Goal: Information Seeking & Learning: Learn about a topic

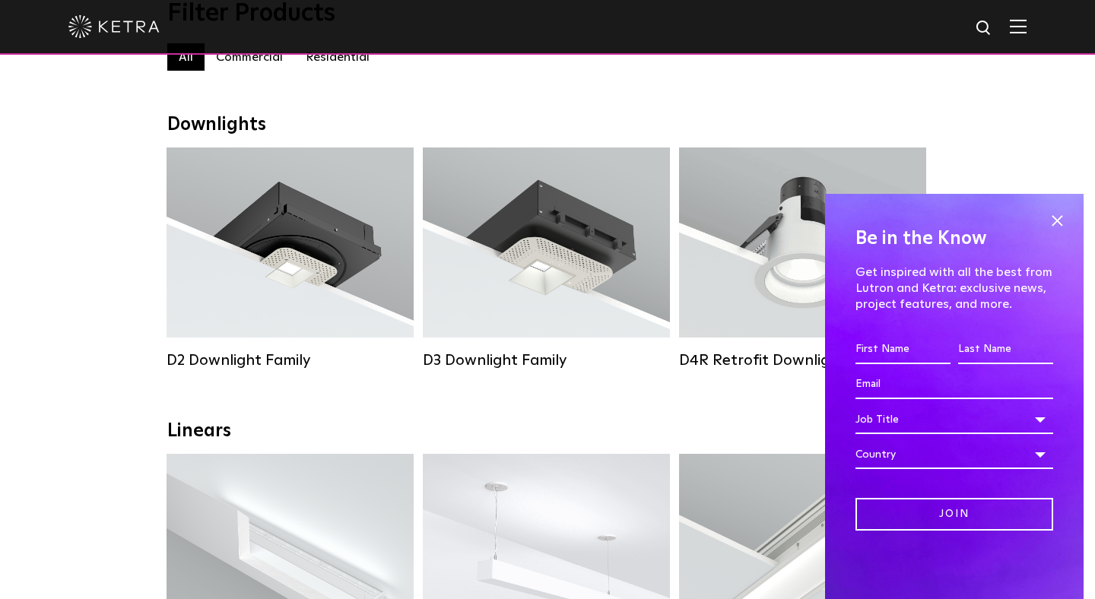
scroll to position [191, 0]
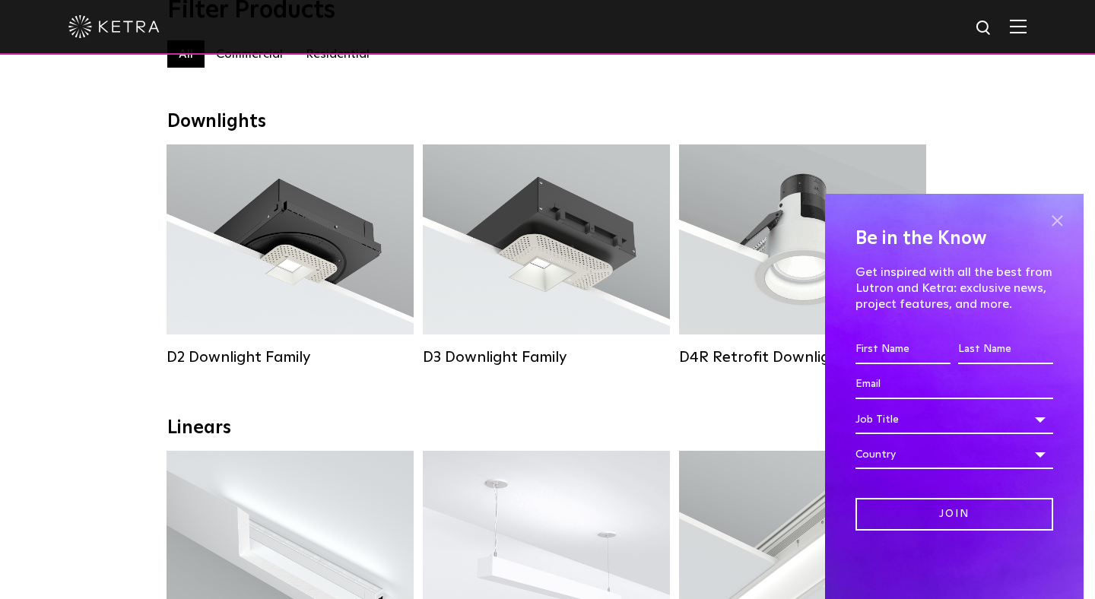
click at [1056, 223] on span at bounding box center [1056, 220] width 23 height 23
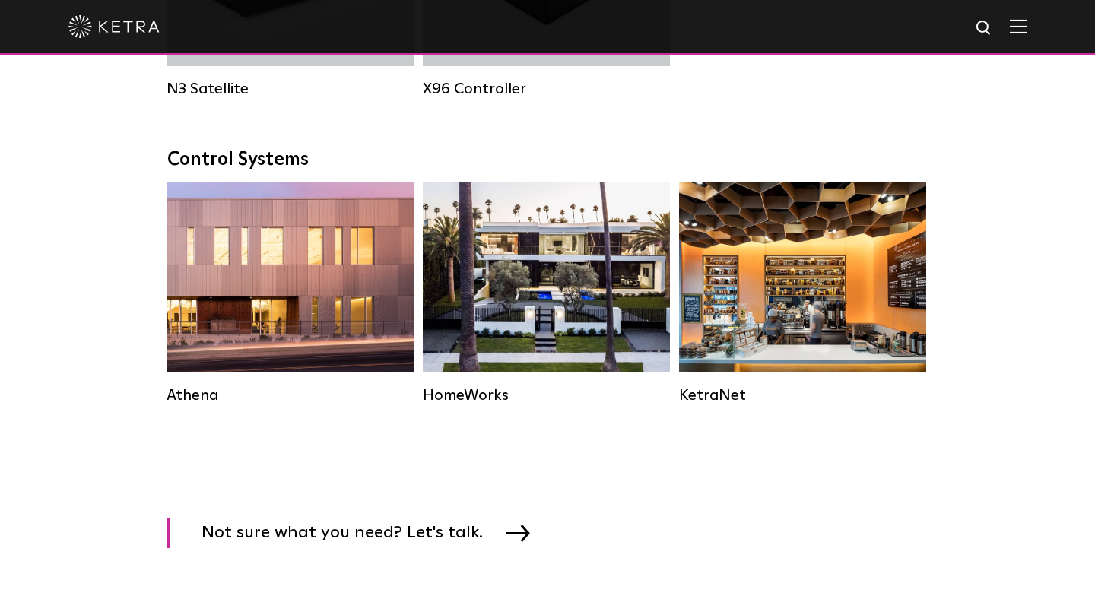
scroll to position [2180, 0]
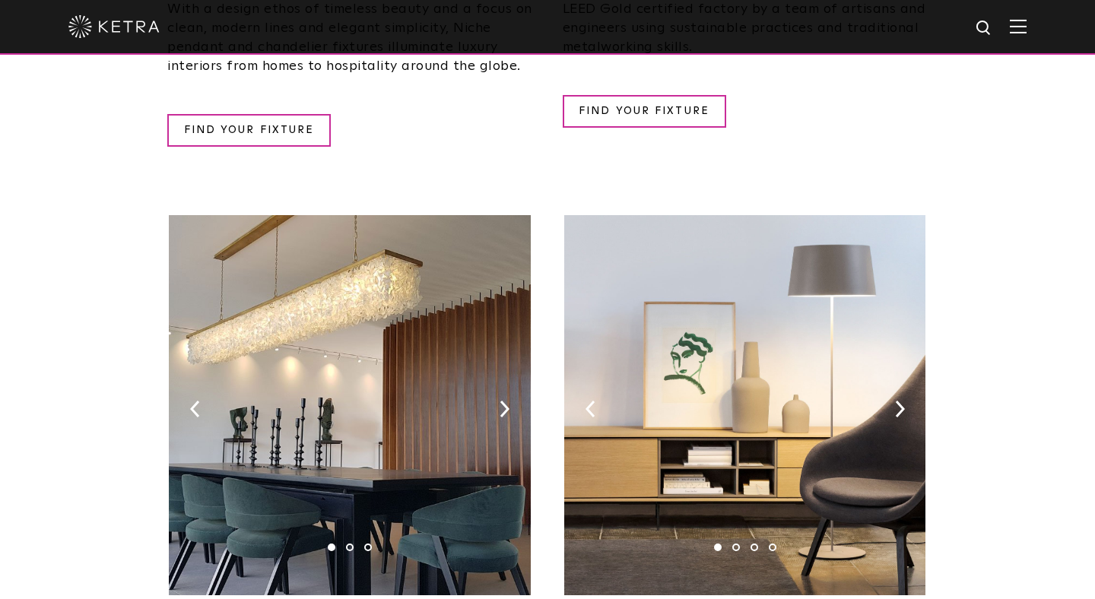
scroll to position [2314, 0]
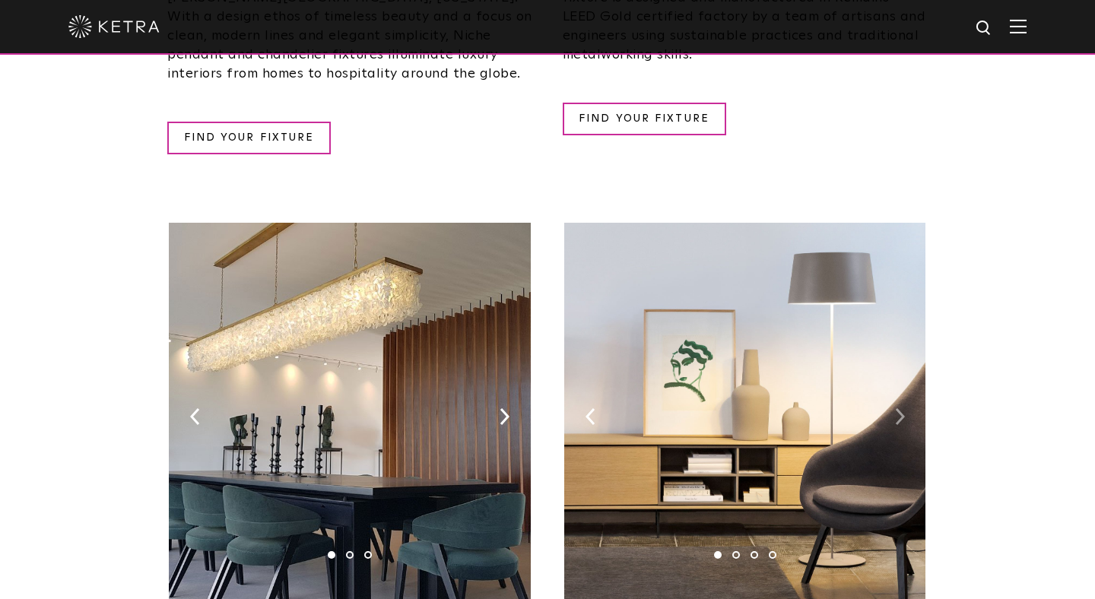
click at [895, 408] on img at bounding box center [900, 416] width 10 height 17
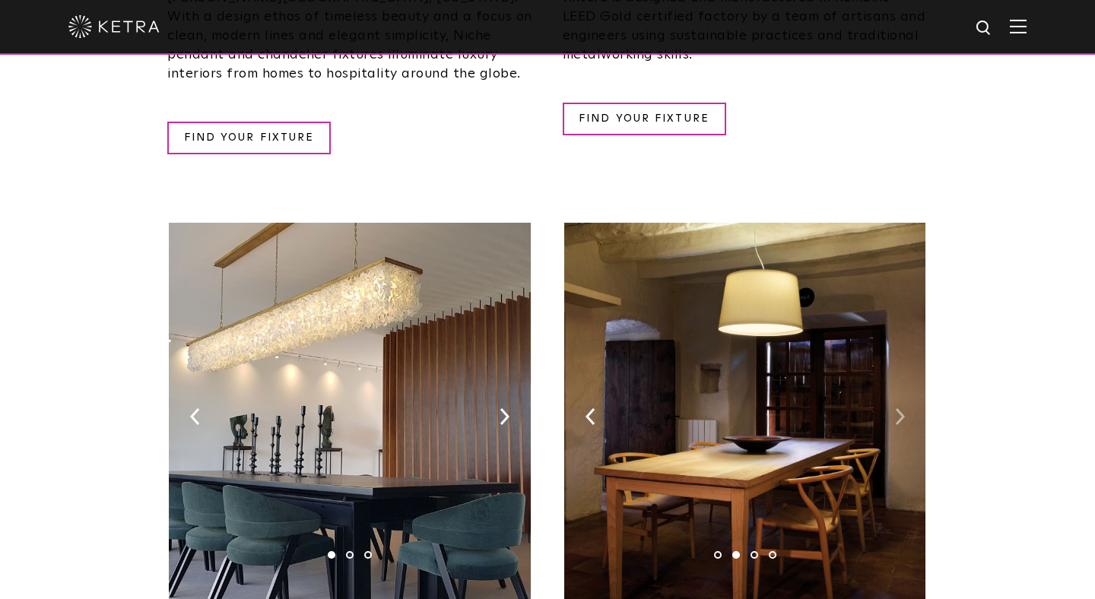
click at [895, 408] on img at bounding box center [900, 416] width 10 height 17
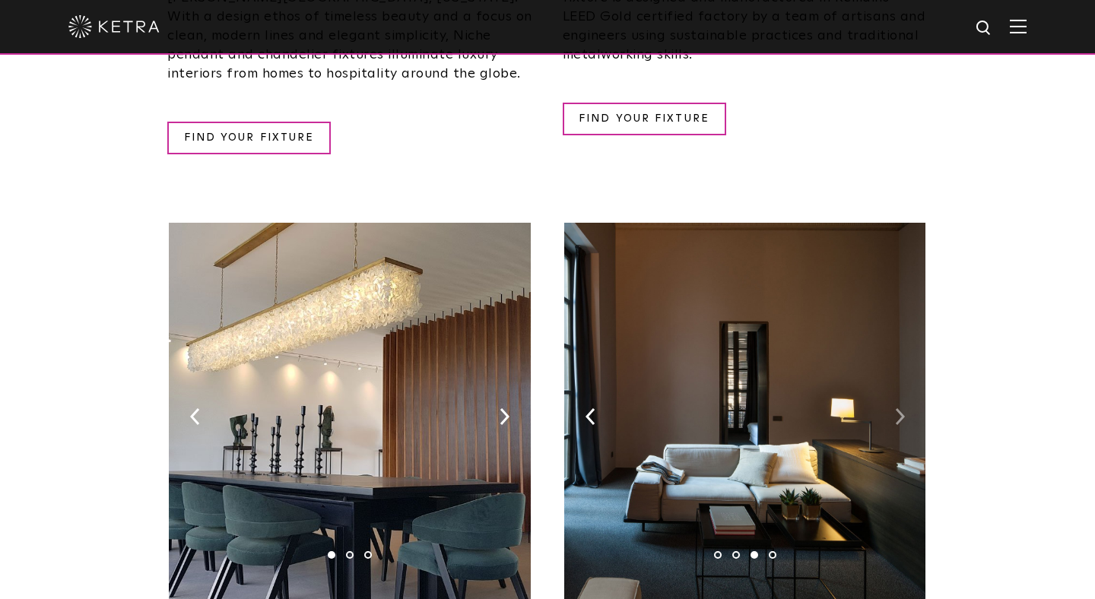
click at [895, 408] on img at bounding box center [900, 416] width 10 height 17
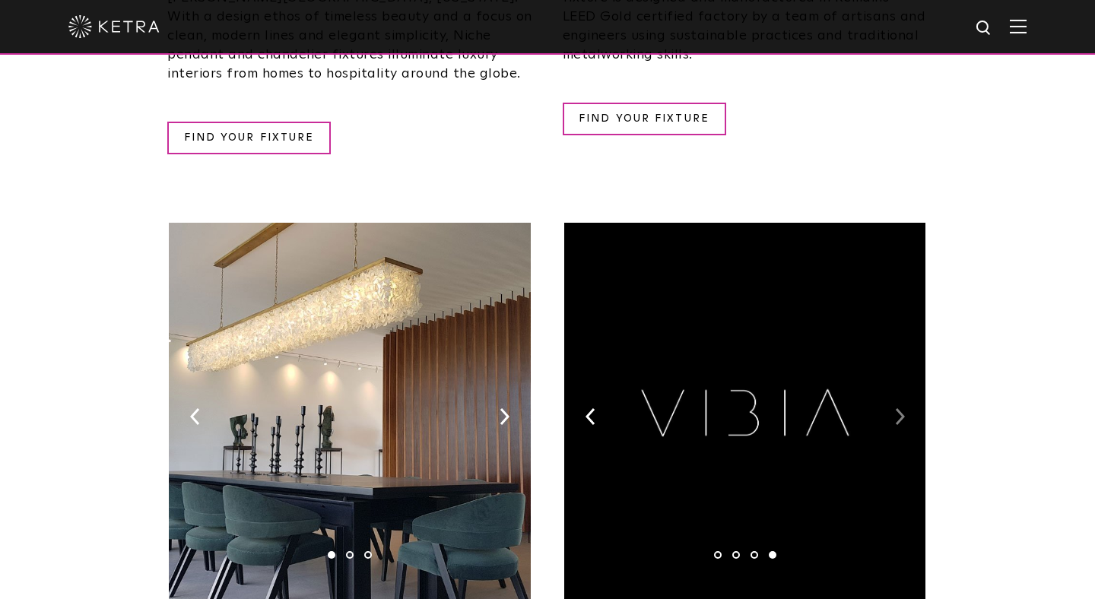
click at [895, 408] on img at bounding box center [900, 416] width 10 height 17
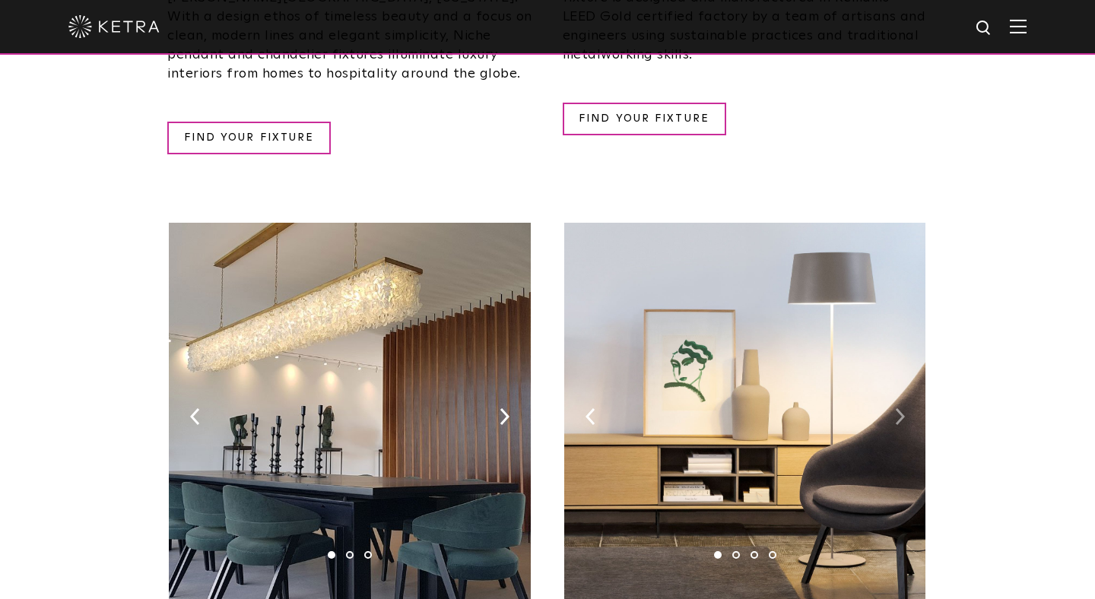
click at [895, 408] on img at bounding box center [900, 416] width 10 height 17
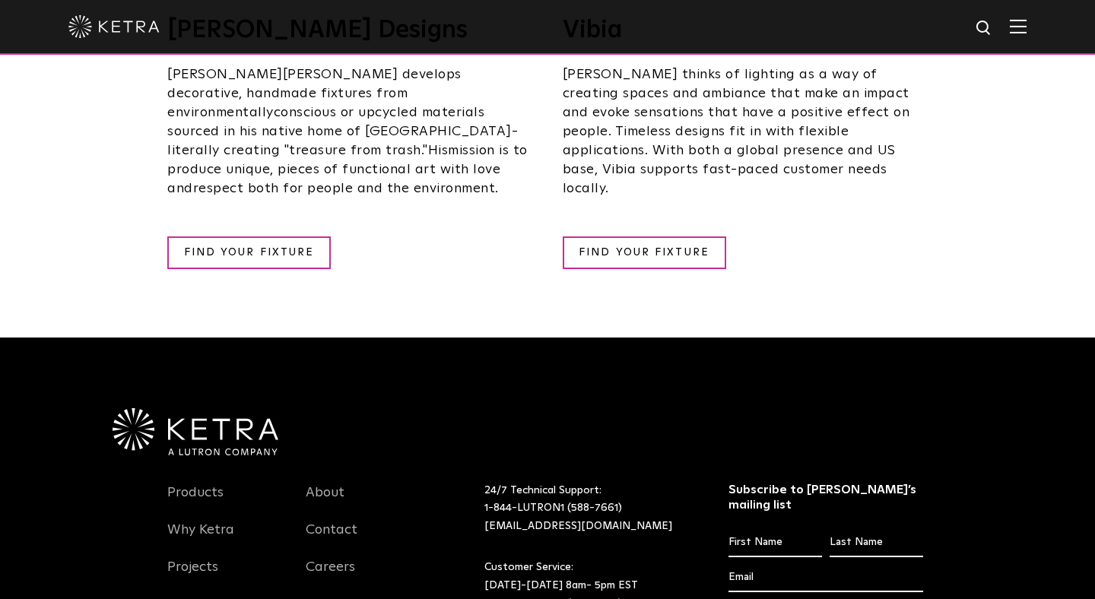
scroll to position [2942, 0]
